Goal: Information Seeking & Learning: Learn about a topic

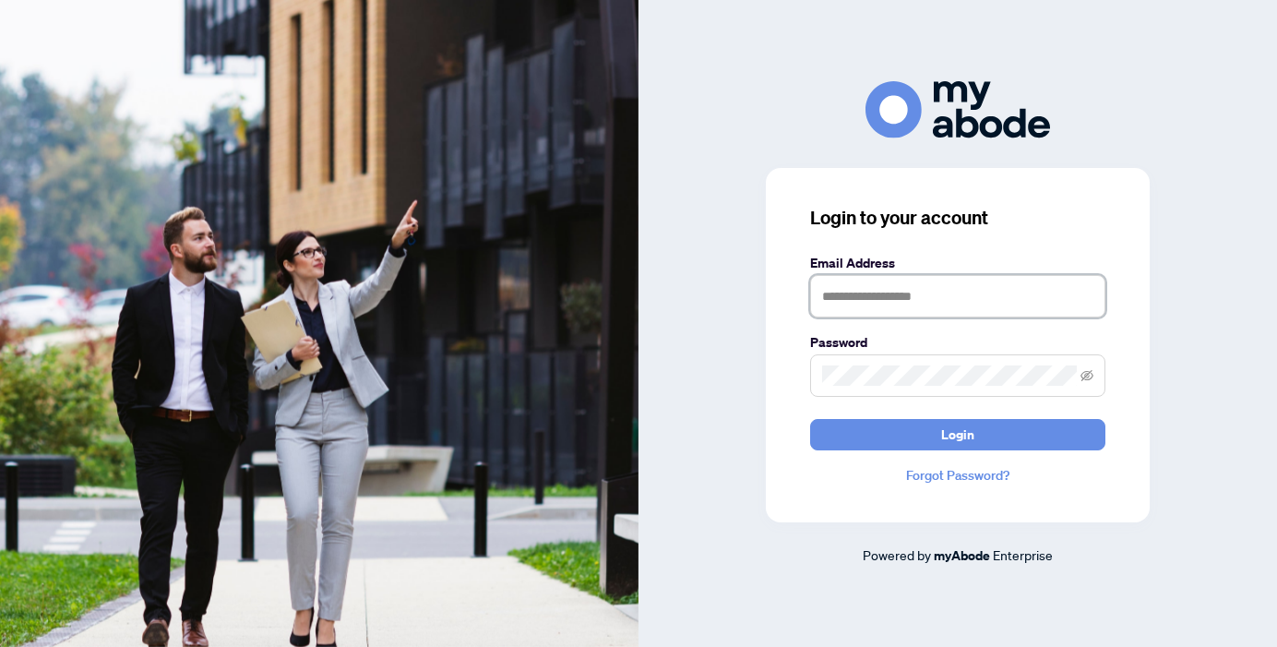
click at [871, 301] on input "text" at bounding box center [957, 296] width 295 height 42
type input "**********"
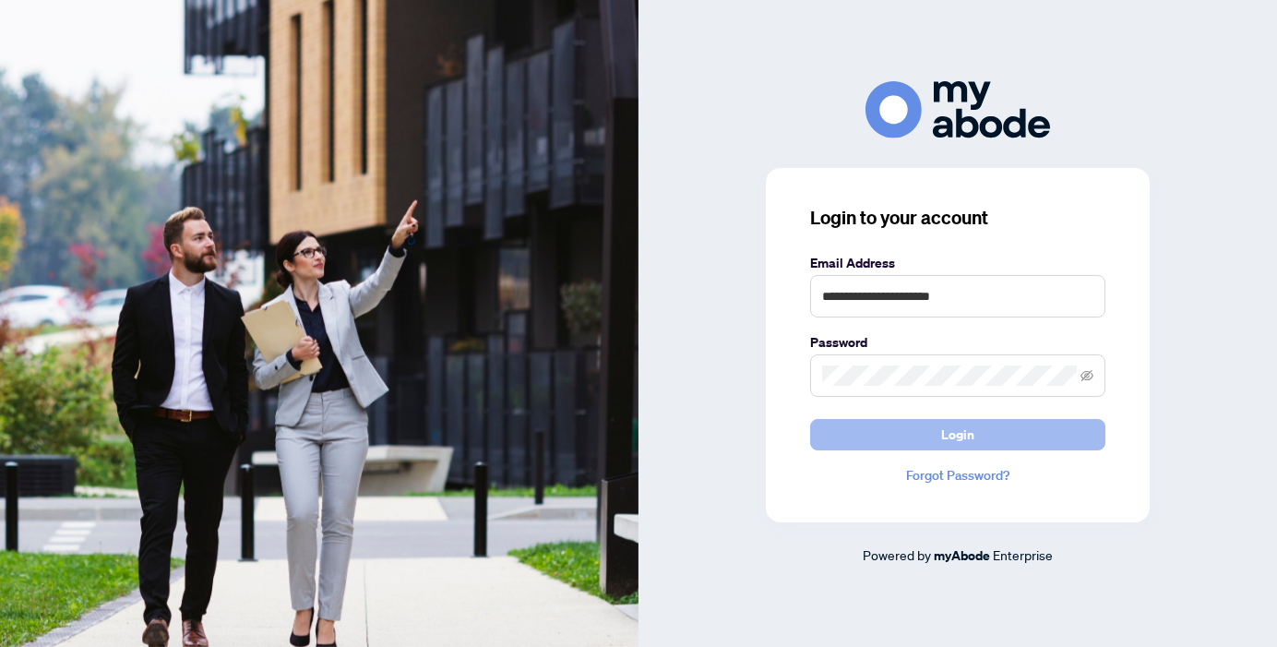
click at [883, 434] on button "Login" at bounding box center [957, 434] width 295 height 31
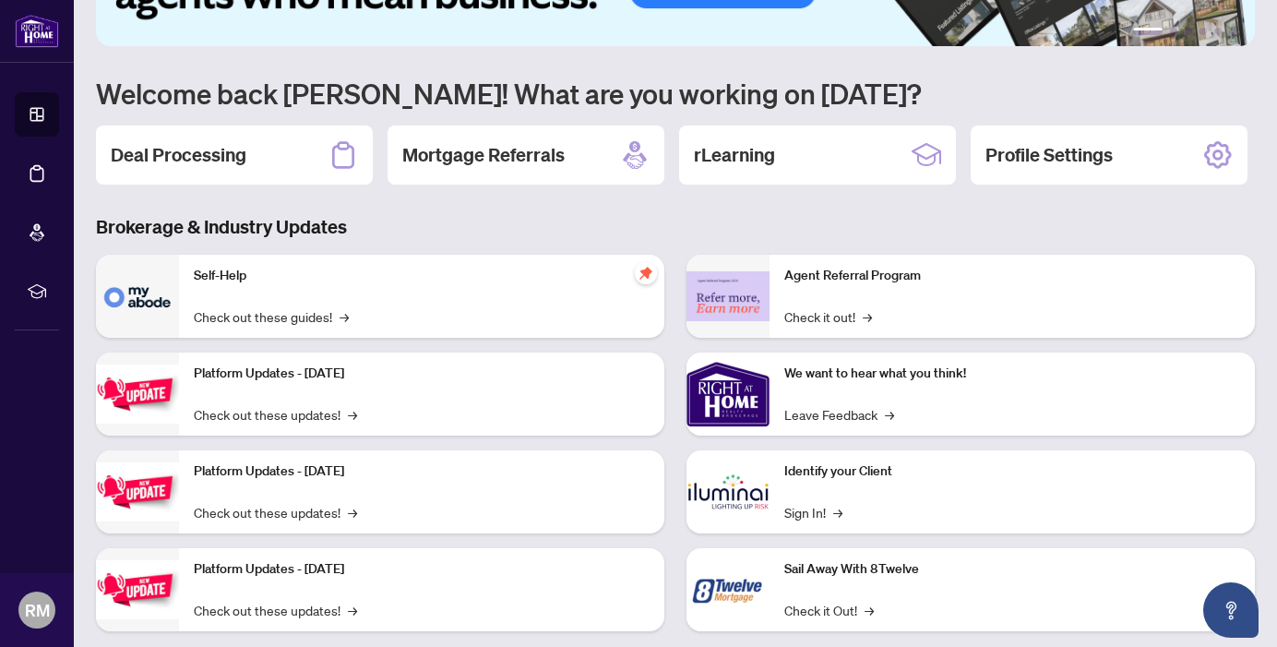
scroll to position [137, 0]
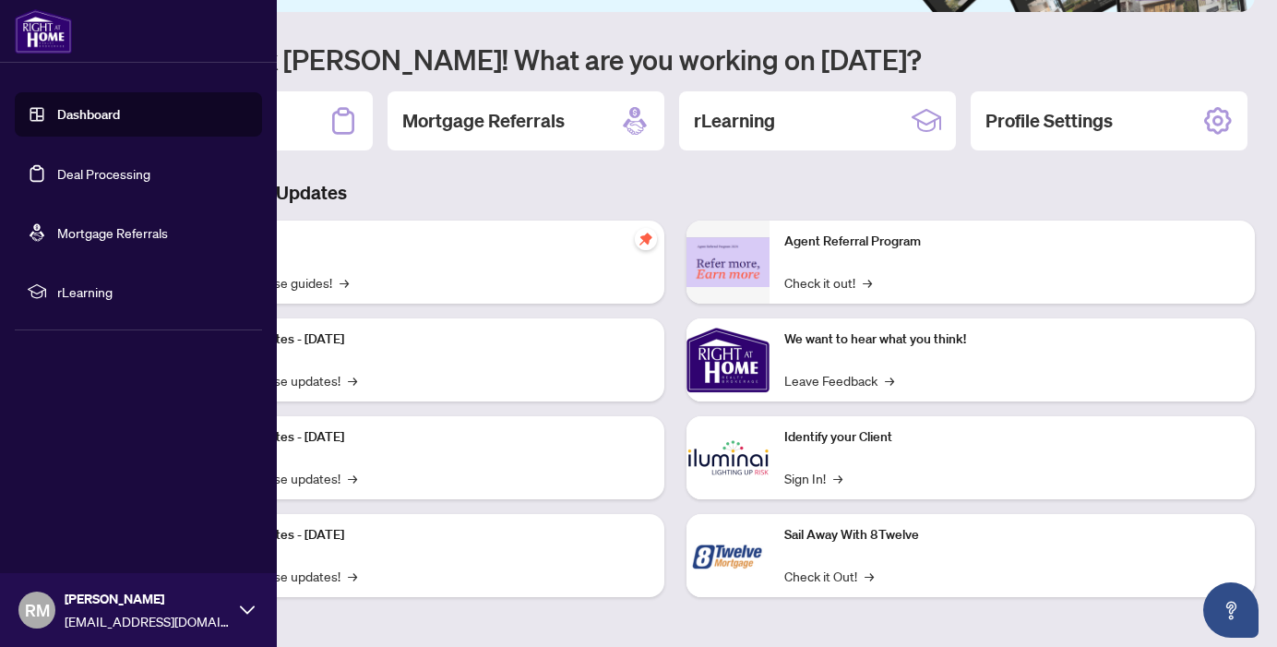
click at [83, 274] on li "rLearning" at bounding box center [138, 291] width 247 height 44
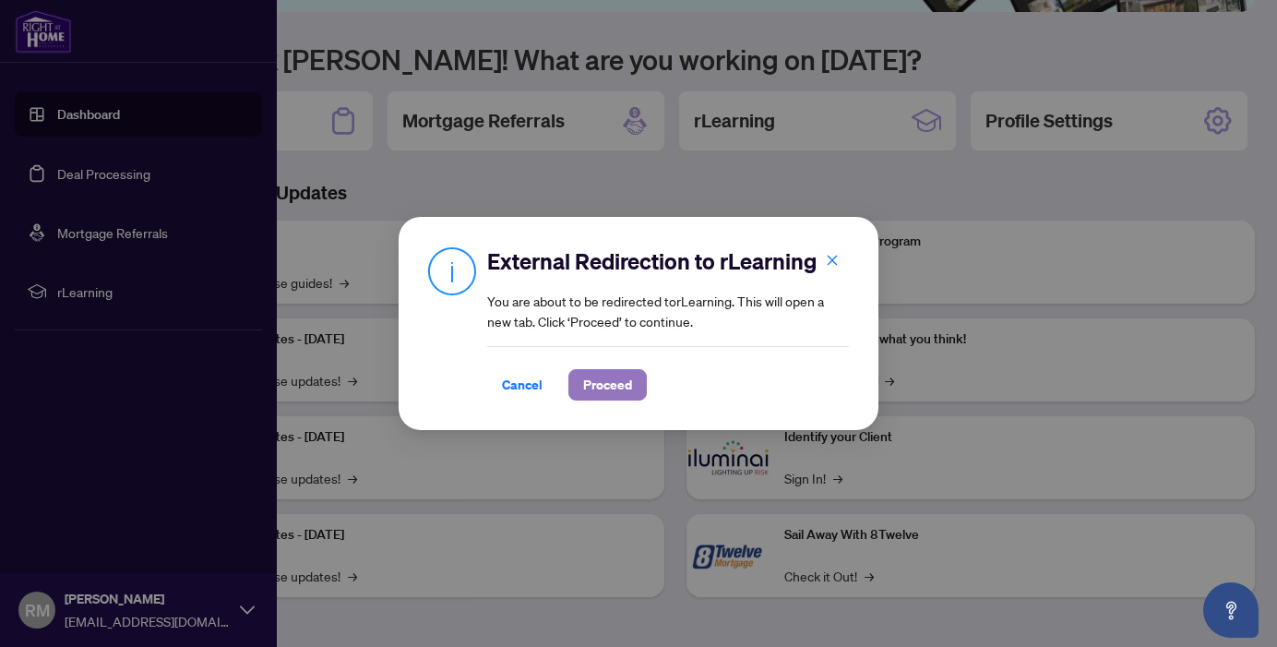
click at [597, 387] on span "Proceed" at bounding box center [607, 385] width 49 height 30
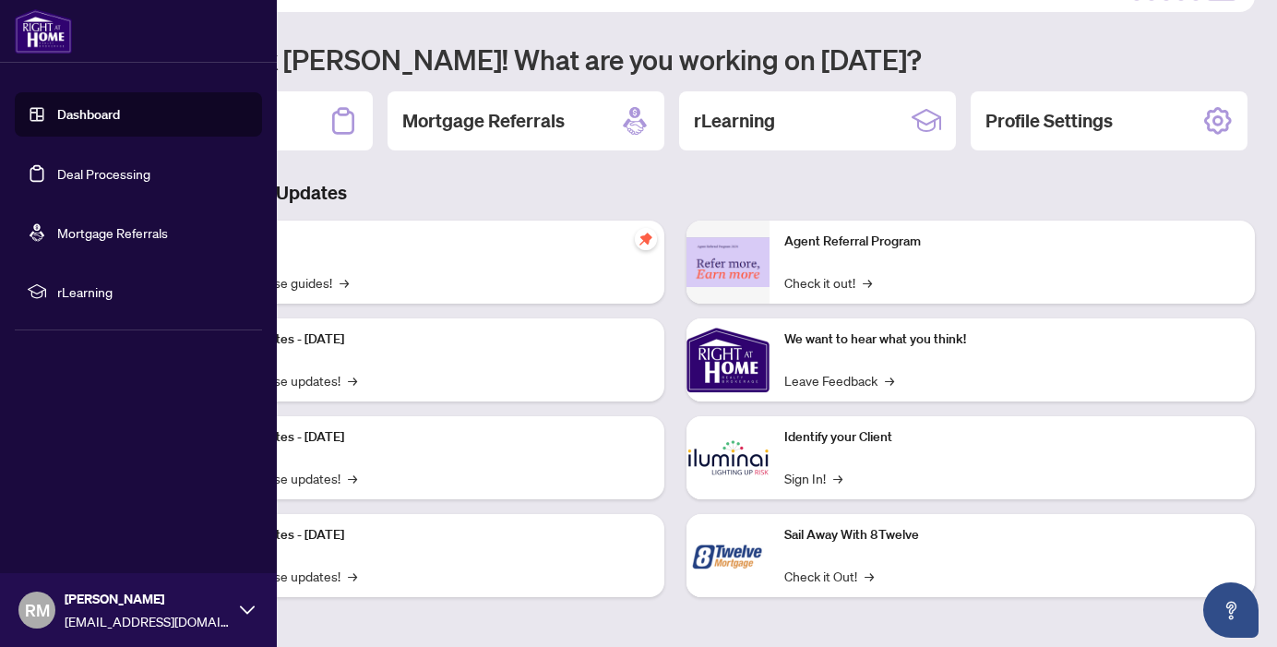
click at [120, 117] on link "Dashboard" at bounding box center [88, 114] width 63 height 17
click at [28, 19] on img at bounding box center [43, 31] width 57 height 44
